Goal: Navigation & Orientation: Go to known website

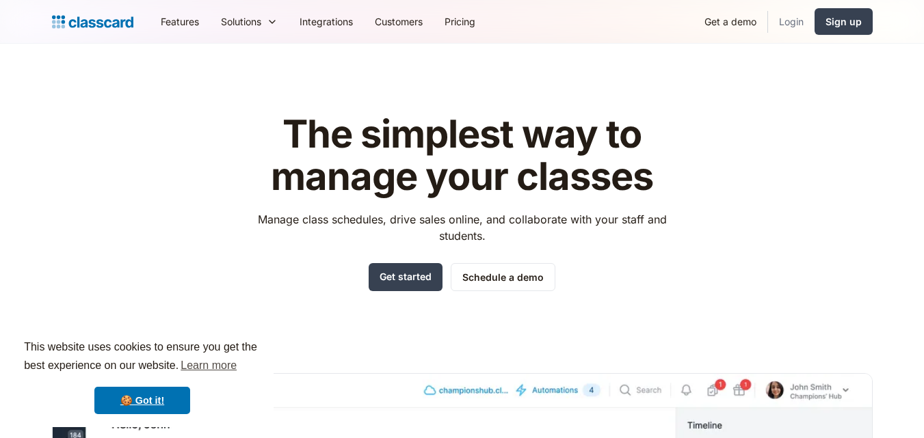
click at [786, 33] on link "Login" at bounding box center [791, 21] width 46 height 31
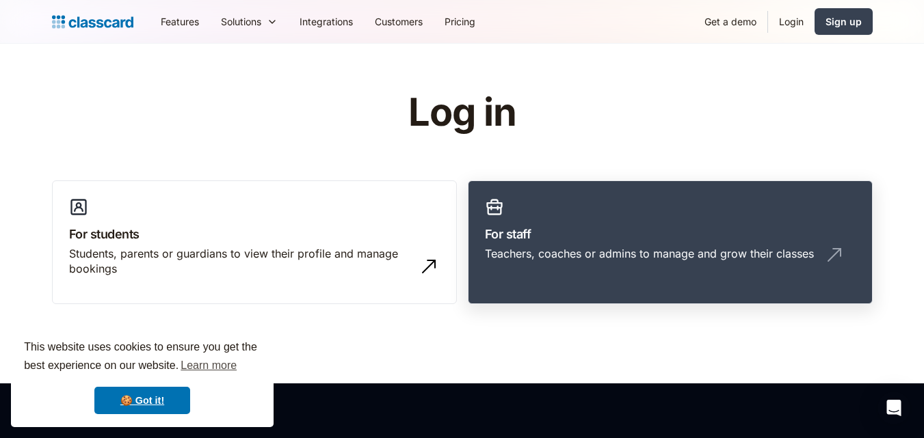
click at [560, 261] on div "Teachers, coaches or admins to manage and grow their classes" at bounding box center [670, 259] width 371 height 26
